Goal: Task Accomplishment & Management: Manage account settings

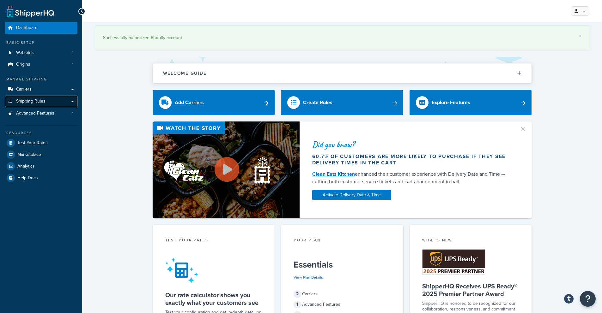
click at [45, 102] on link "Shipping Rules" at bounding box center [41, 102] width 73 height 12
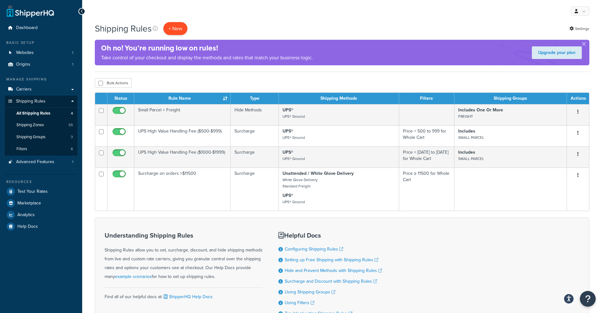
click at [172, 32] on p "+ New" at bounding box center [175, 28] width 24 height 13
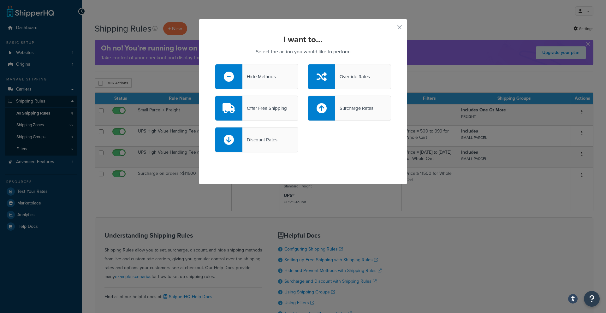
click at [243, 76] on div "Hide Methods" at bounding box center [259, 76] width 33 height 9
click at [0, 0] on input "Hide Methods" at bounding box center [0, 0] width 0 height 0
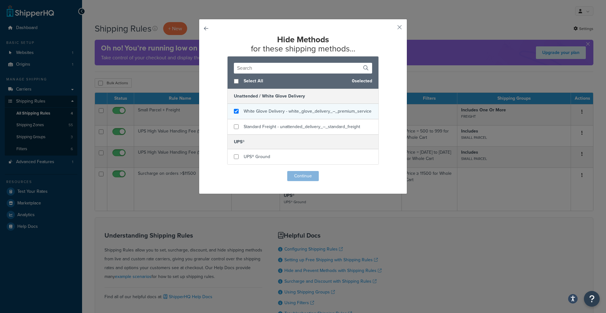
checkbox input "true"
click at [247, 113] on span "White Glove Delivery - white_glove_delivery_–_premium_service" at bounding box center [308, 111] width 128 height 7
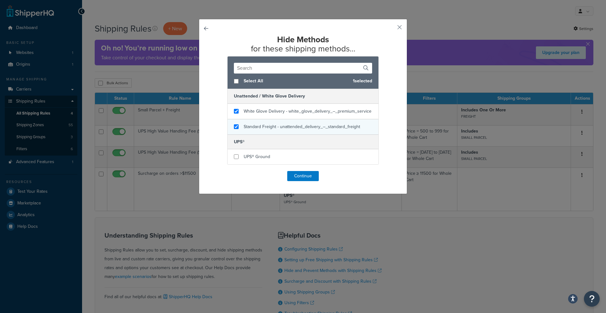
checkbox input "true"
click at [246, 127] on span "Standard Freight - unattended_delivery_–_standard_freight" at bounding box center [302, 126] width 117 height 7
click at [291, 174] on button "Continue" at bounding box center [303, 176] width 32 height 10
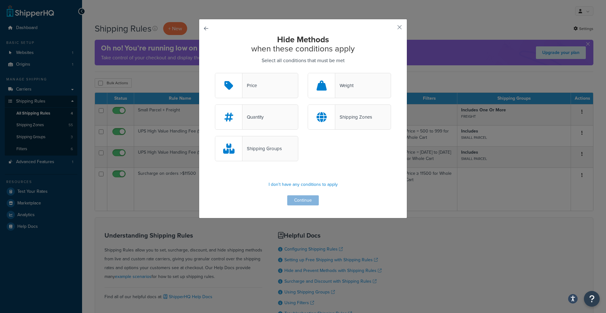
click at [279, 151] on div "Shipping Groups" at bounding box center [262, 148] width 39 height 9
click at [0, 0] on input "Shipping Groups" at bounding box center [0, 0] width 0 height 0
click at [297, 201] on button "Continue" at bounding box center [303, 200] width 32 height 10
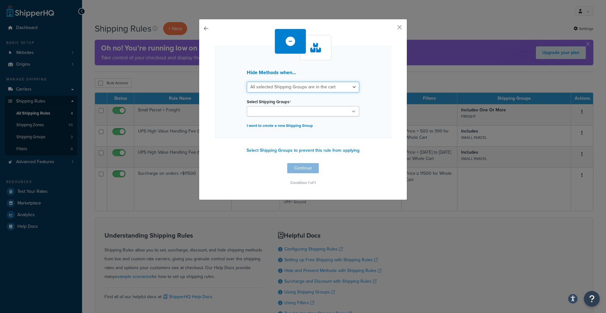
click at [277, 89] on select "All selected Shipping Groups are in the cart Any selected Shipping Groups are i…" at bounding box center [303, 87] width 112 height 11
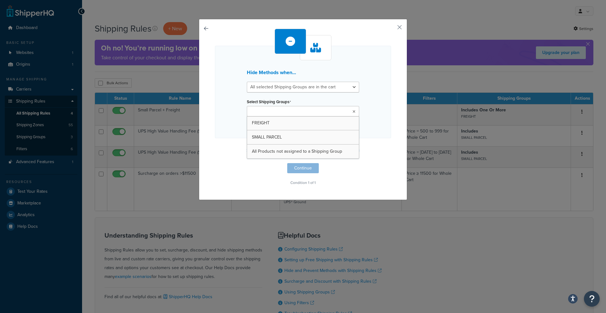
click at [273, 114] on input "Select Shipping Groups" at bounding box center [277, 111] width 56 height 7
click at [275, 92] on select "All selected Shipping Groups are in the cart Any selected Shipping Groups are i…" at bounding box center [303, 87] width 112 height 11
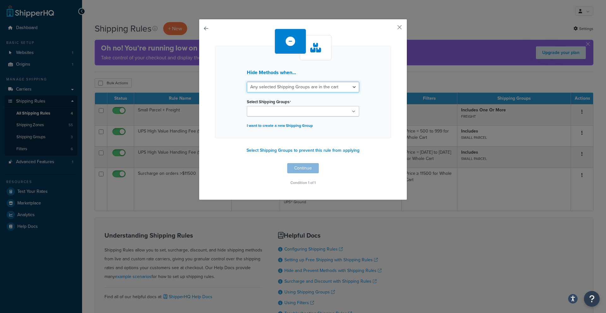
click at [273, 87] on select "All selected Shipping Groups are in the cart Any selected Shipping Groups are i…" at bounding box center [303, 87] width 112 height 11
select select "all"
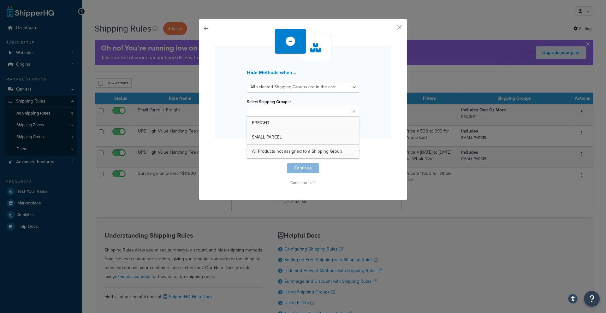
click at [275, 113] on input "Select Shipping Groups" at bounding box center [277, 111] width 56 height 7
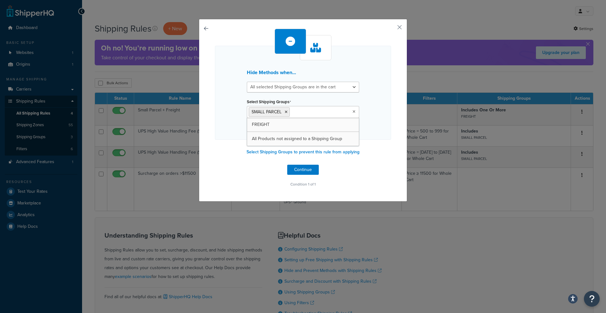
click at [225, 121] on div "Hide Methods when... All selected Shipping Groups are in the cart Any selected …" at bounding box center [303, 93] width 176 height 94
click at [215, 165] on button "button" at bounding box center [215, 165] width 0 height 0
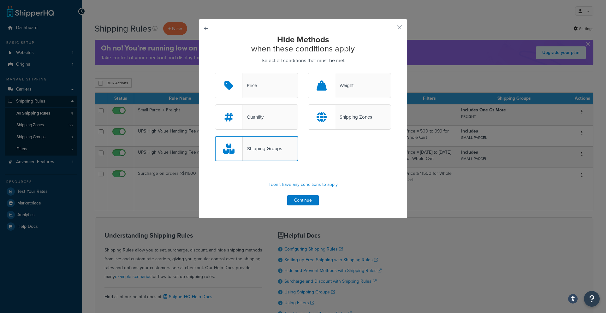
click at [201, 26] on div "Hide Methods when these conditions apply Select all conditions that must be met…" at bounding box center [303, 119] width 208 height 200
click at [215, 73] on button "button" at bounding box center [215, 73] width 0 height 0
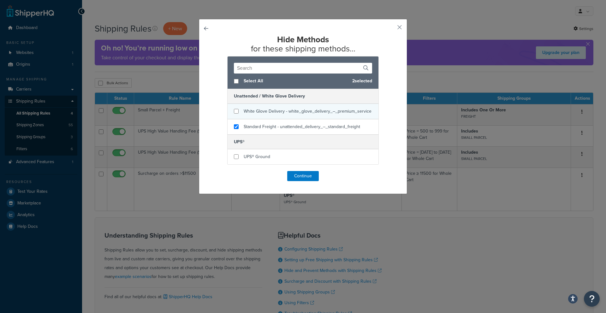
checkbox input "false"
click at [244, 114] on span "White Glove Delivery - white_glove_delivery_–_premium_service" at bounding box center [308, 111] width 128 height 7
click at [301, 175] on button "Continue" at bounding box center [303, 176] width 32 height 10
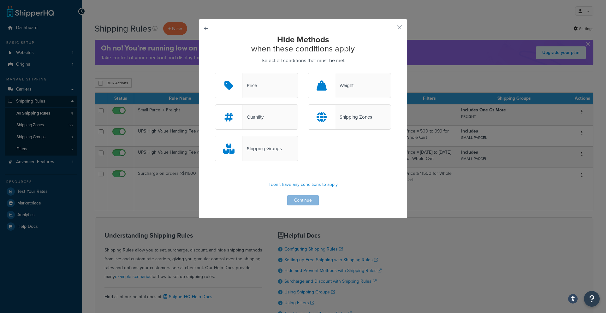
click at [249, 142] on div "Shipping Groups" at bounding box center [256, 148] width 83 height 25
click at [0, 0] on input "Shipping Groups" at bounding box center [0, 0] width 0 height 0
click at [302, 203] on button "Continue" at bounding box center [303, 200] width 32 height 10
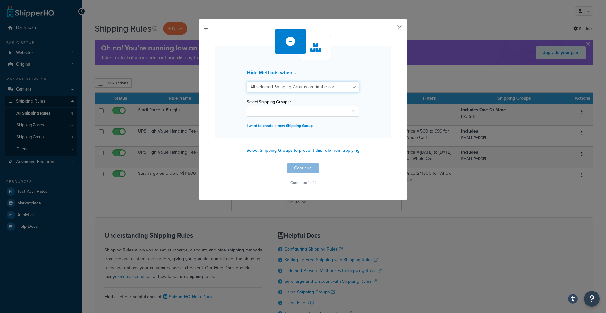
click at [335, 89] on select "All selected Shipping Groups are in the cart Any selected Shipping Groups are i…" at bounding box center [303, 87] width 112 height 11
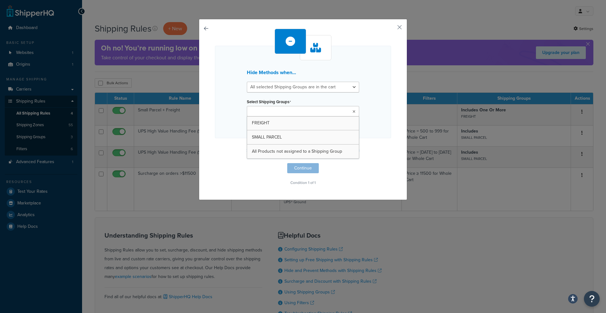
click at [320, 113] on ul at bounding box center [303, 111] width 112 height 10
click at [311, 100] on div "Select Shipping Groups FREIGHT SMALL PARCEL All Products not assigned to a Ship…" at bounding box center [303, 106] width 112 height 19
click at [295, 109] on ul at bounding box center [303, 111] width 112 height 10
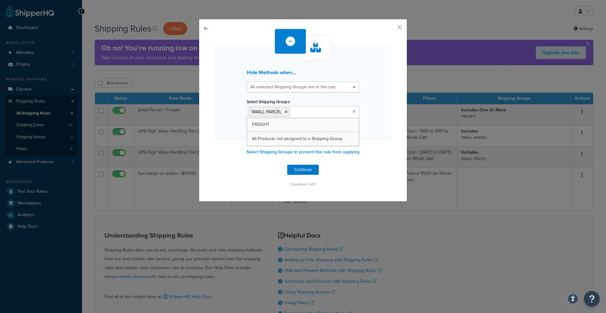
click at [374, 110] on div "Hide Methods when... All selected Shipping Groups are in the cart Any selected …" at bounding box center [303, 93] width 176 height 94
click at [304, 169] on button "Continue" at bounding box center [303, 170] width 32 height 10
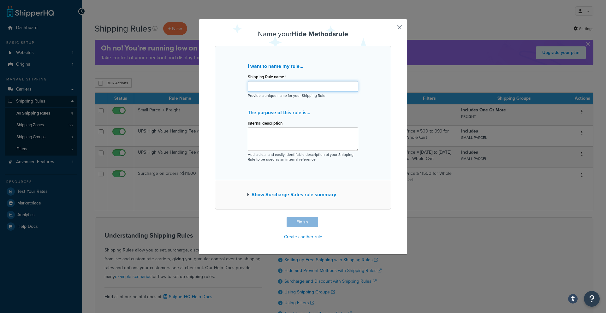
click at [271, 88] on input "Shipping Rule name *" at bounding box center [303, 86] width 111 height 11
click at [306, 86] on input "Shipping Rule name *" at bounding box center [303, 86] width 111 height 11
paste input "Hide Standard Freight for Small Parcel-Only Carts"
type input "Hide Standard Freight for Small Parcel-Only Carts"
click at [284, 132] on textarea "Internal description" at bounding box center [303, 139] width 111 height 23
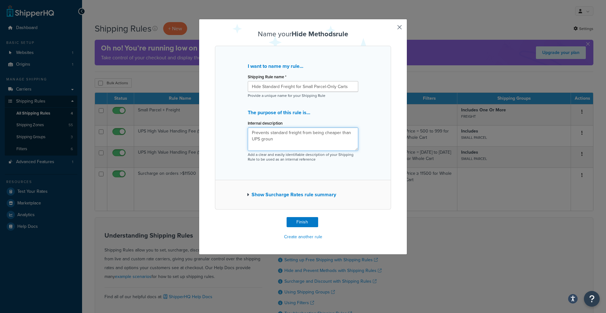
type textarea "Prevents standard freight from being cheaper than UPS ground"
drag, startPoint x: 276, startPoint y: 141, endPoint x: 248, endPoint y: 133, distance: 29.7
click at [248, 133] on textarea "Prevents standard freight from being cheaper than UPS ground" at bounding box center [303, 139] width 111 height 23
click at [304, 223] on button "Finish" at bounding box center [303, 222] width 32 height 10
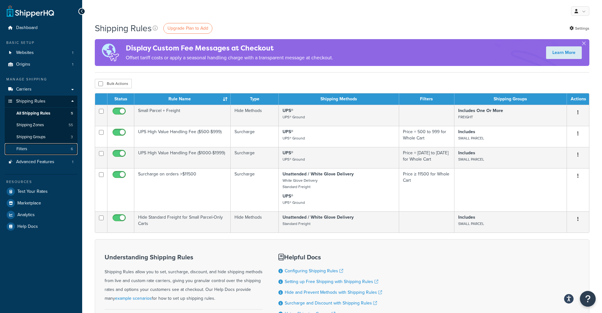
click at [28, 146] on link "Filters 6" at bounding box center [41, 149] width 73 height 12
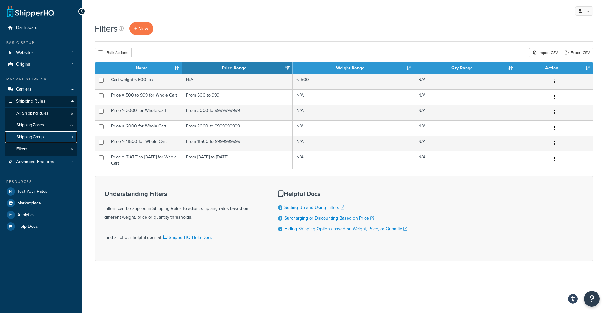
click at [49, 136] on link "Shipping Groups 3" at bounding box center [41, 137] width 73 height 12
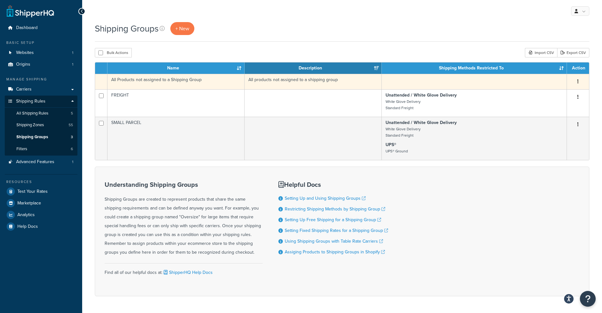
click at [577, 81] on icon "button" at bounding box center [577, 81] width 1 height 4
click at [474, 81] on td at bounding box center [473, 81] width 185 height 15
click at [219, 80] on td "All Products not assigned to a Shipping Group" at bounding box center [175, 81] width 137 height 15
click at [182, 81] on td "All Products not assigned to a Shipping Group" at bounding box center [175, 81] width 137 height 15
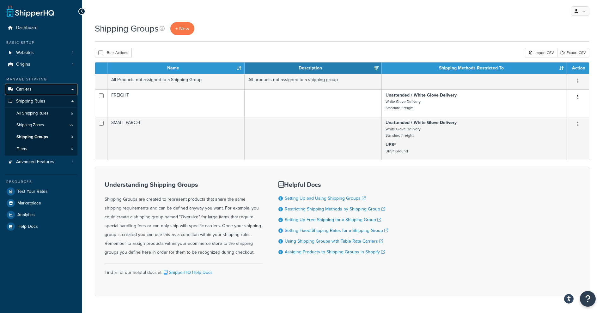
click at [38, 90] on link "Carriers" at bounding box center [41, 90] width 73 height 12
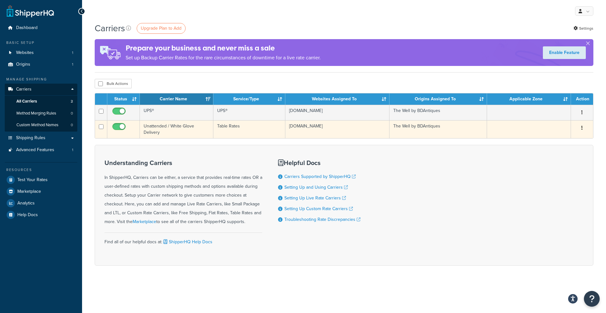
click at [583, 129] on button "button" at bounding box center [582, 128] width 9 height 10
click at [567, 143] on link "Edit" at bounding box center [557, 141] width 50 height 13
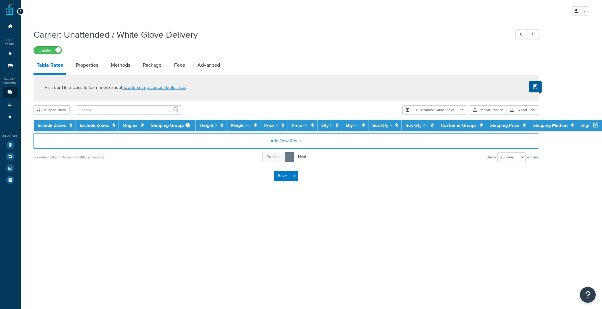
select select "25"
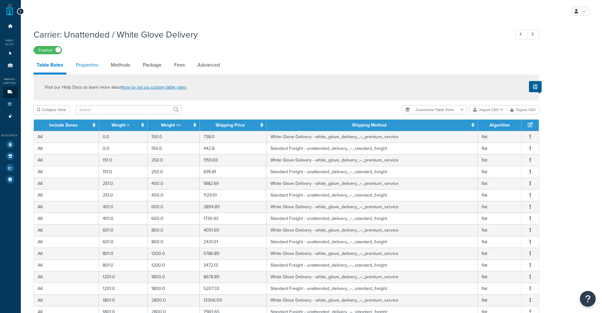
click at [80, 68] on link "Properties" at bounding box center [87, 64] width 29 height 15
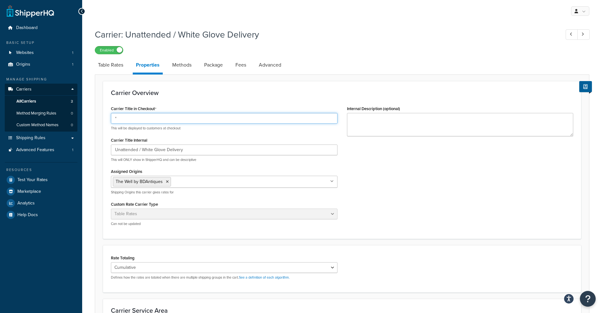
drag, startPoint x: 131, startPoint y: 117, endPoint x: 95, endPoint y: 117, distance: 36.0
click at [96, 117] on form "Carrier Overview Carrier Title in Checkout * This will be displayed to customer…" at bounding box center [342, 236] width 494 height 311
click at [178, 87] on div "Carrier Overview Carrier Title in Checkout This will be displayed to customers …" at bounding box center [342, 160] width 478 height 158
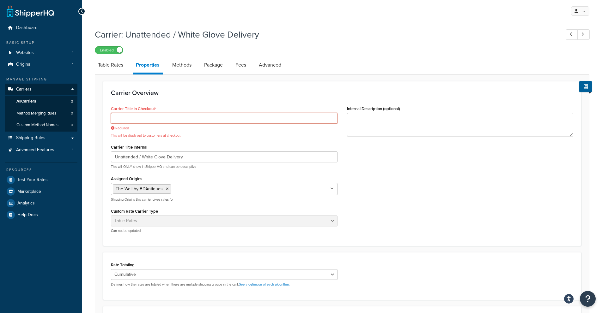
click at [149, 118] on input "Carrier Title in Checkout" at bounding box center [224, 118] width 226 height 11
click at [203, 100] on div "Carrier Overview Carrier Title in Checkout Required This will be displayed to c…" at bounding box center [342, 163] width 478 height 165
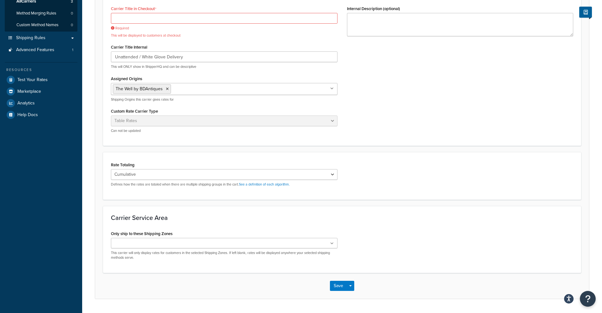
scroll to position [118, 0]
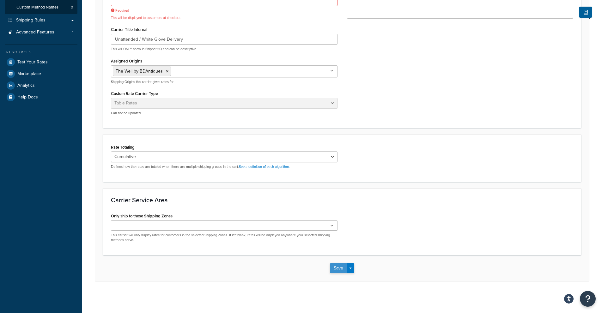
click at [342, 268] on button "Save" at bounding box center [338, 268] width 17 height 10
click at [337, 267] on button "Save" at bounding box center [338, 268] width 17 height 10
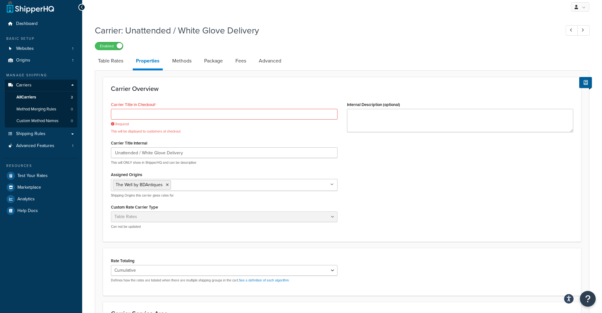
scroll to position [0, 0]
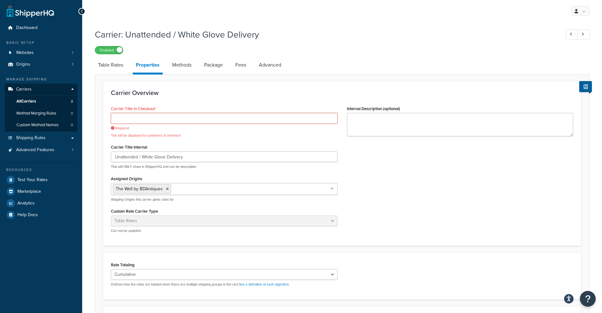
click at [134, 122] on input "Carrier Title in Checkout" at bounding box center [224, 118] width 226 height 11
drag, startPoint x: 134, startPoint y: 119, endPoint x: 4, endPoint y: 128, distance: 129.7
click at [5, 128] on div "Dashboard Basic Setup Websites 1 Origins 1 Manage Shipping Carriers Carriers Al…" at bounding box center [301, 215] width 602 height 431
type input "-"
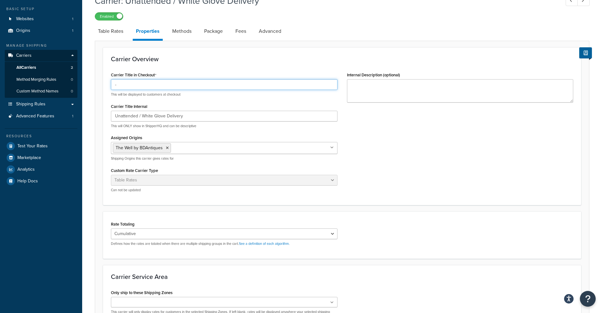
scroll to position [111, 0]
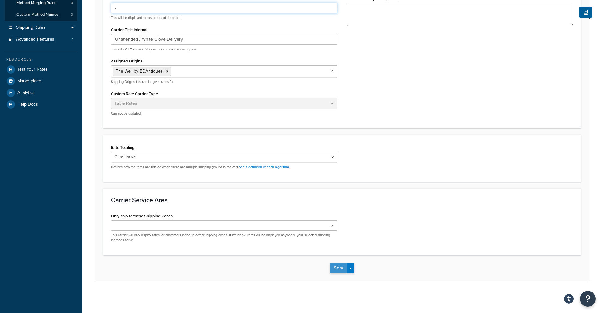
type input "-"
click at [340, 269] on button "Save" at bounding box center [338, 268] width 17 height 10
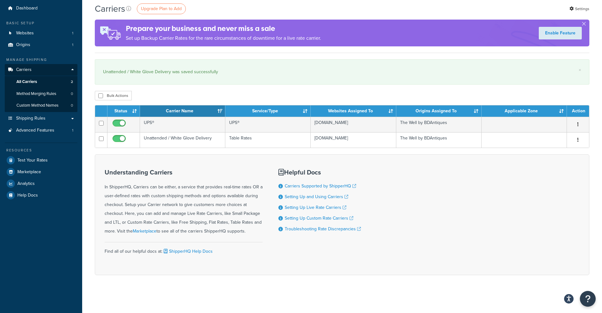
scroll to position [20, 0]
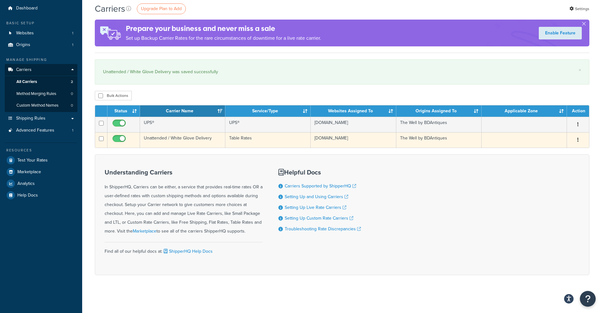
click at [579, 142] on button "button" at bounding box center [577, 140] width 9 height 10
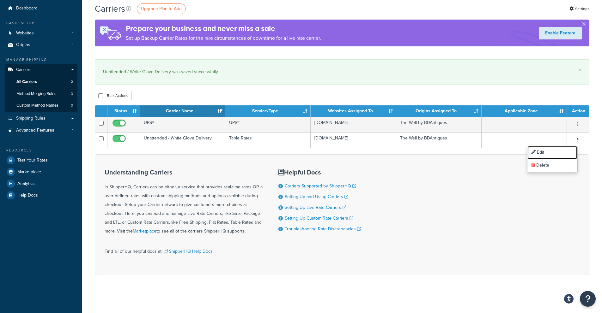
click at [550, 154] on link "Edit" at bounding box center [552, 152] width 50 height 13
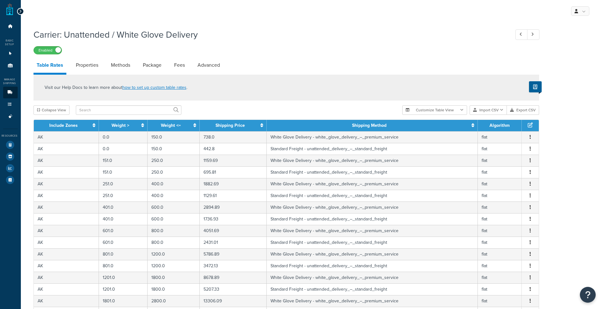
select select "25"
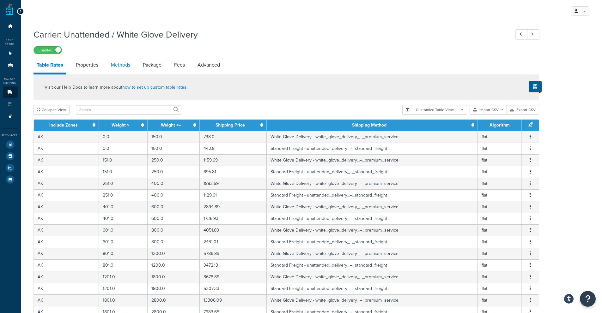
click at [145, 71] on link "Package" at bounding box center [152, 64] width 25 height 15
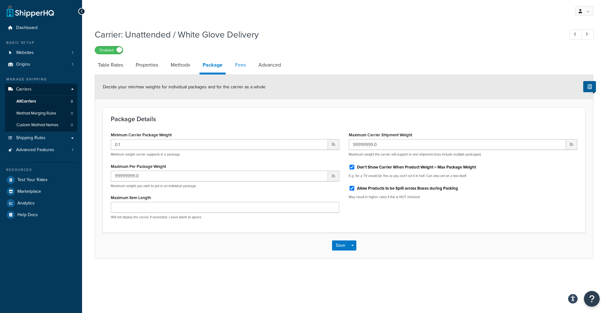
click at [237, 69] on link "Fees" at bounding box center [240, 64] width 17 height 15
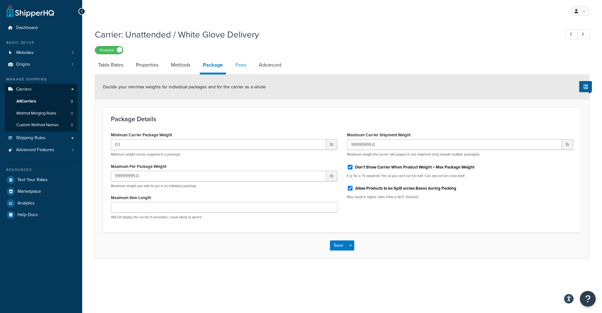
select select "AFTER"
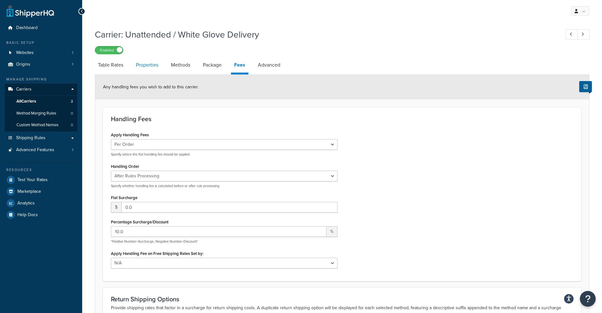
click at [153, 62] on link "Properties" at bounding box center [147, 64] width 29 height 15
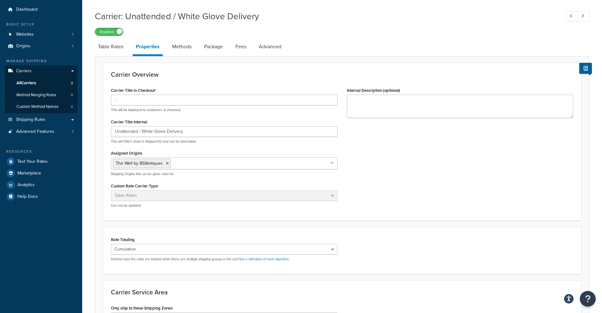
scroll to position [111, 0]
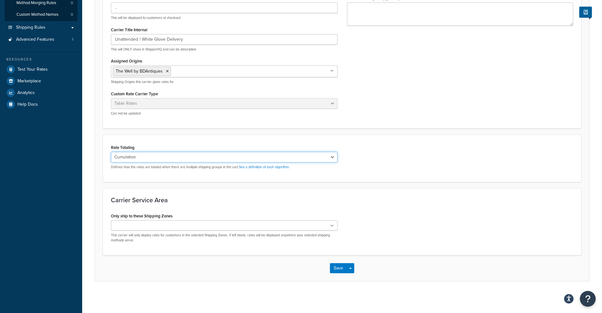
click at [160, 155] on select "Cumulative Highest Per Item Per SKU" at bounding box center [224, 157] width 226 height 11
click at [245, 167] on link "See a definition of each algorithm." at bounding box center [264, 167] width 51 height 5
